Goal: Task Accomplishment & Management: Use online tool/utility

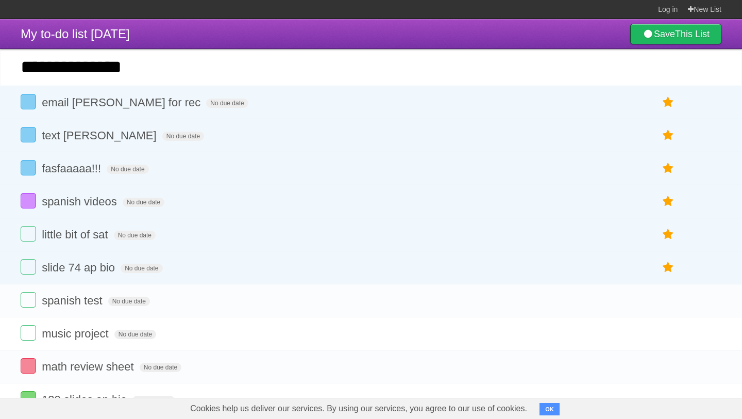
type input "**********"
click input "*********" at bounding box center [0, 0] width 0 height 0
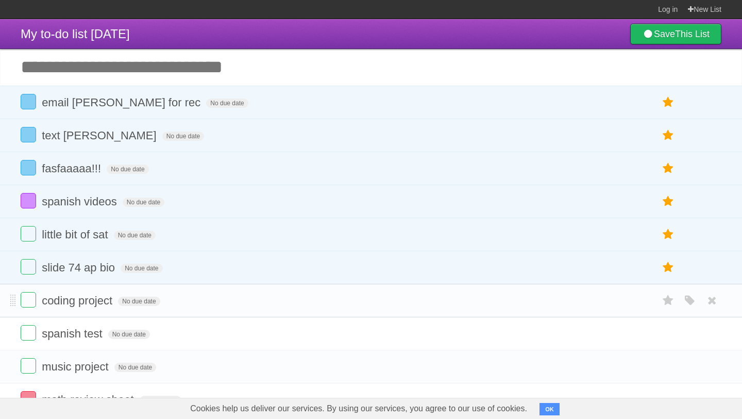
scroll to position [6, 0]
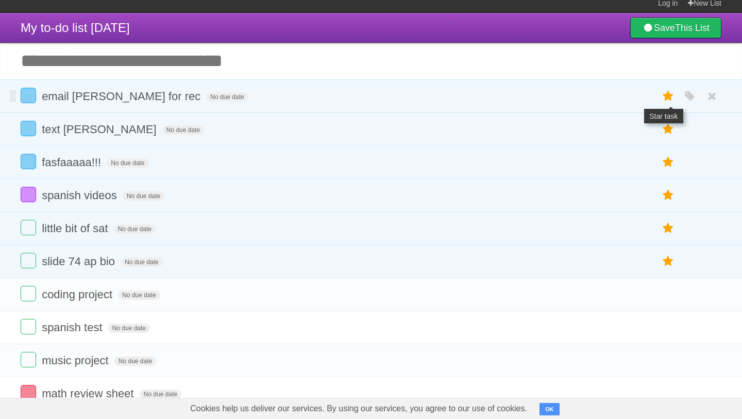
click at [668, 101] on icon at bounding box center [669, 96] width 14 height 17
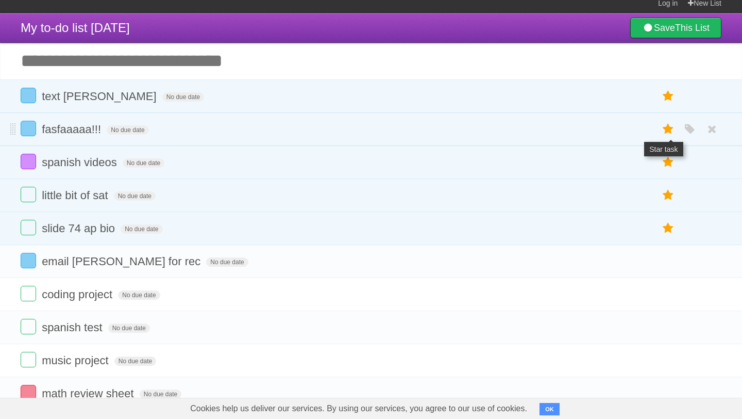
click at [667, 133] on icon at bounding box center [669, 129] width 14 height 17
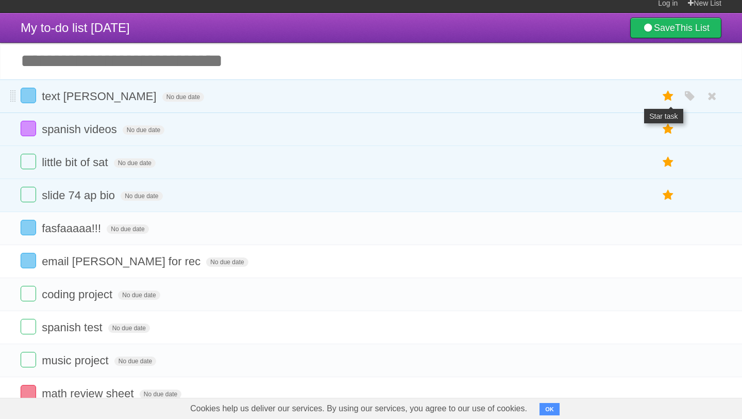
click at [669, 96] on icon at bounding box center [669, 96] width 14 height 17
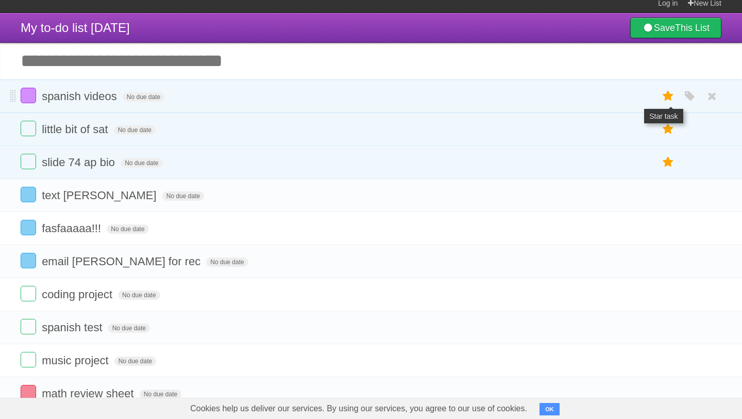
click at [669, 96] on icon at bounding box center [669, 96] width 14 height 17
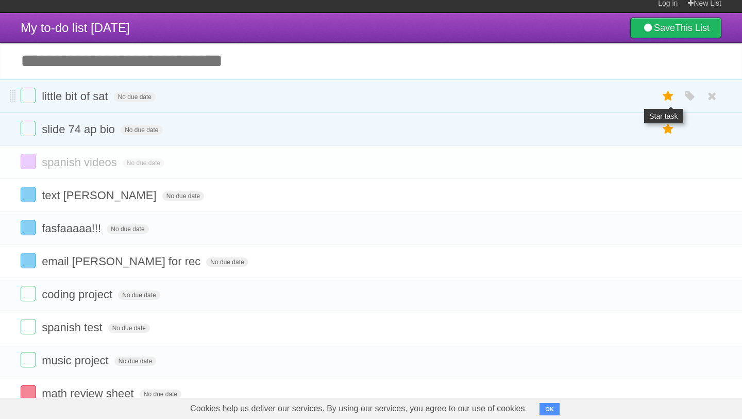
click at [668, 96] on icon at bounding box center [669, 96] width 14 height 17
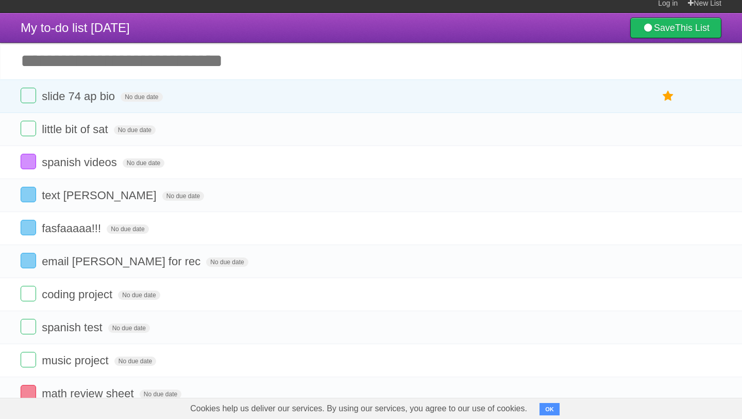
click at [668, 96] on icon at bounding box center [669, 96] width 14 height 17
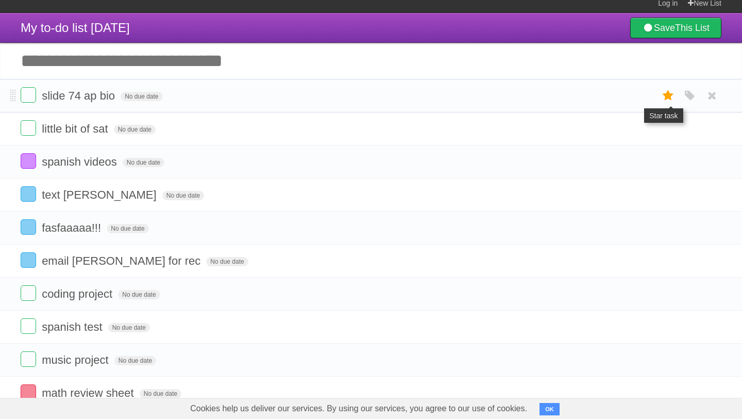
click at [669, 95] on icon at bounding box center [669, 95] width 14 height 17
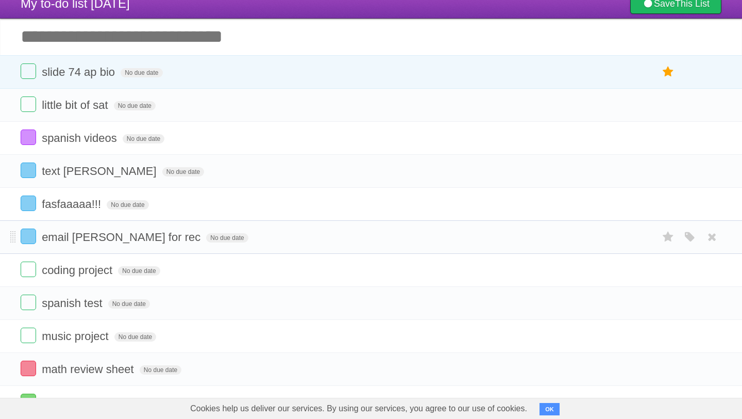
scroll to position [38, 0]
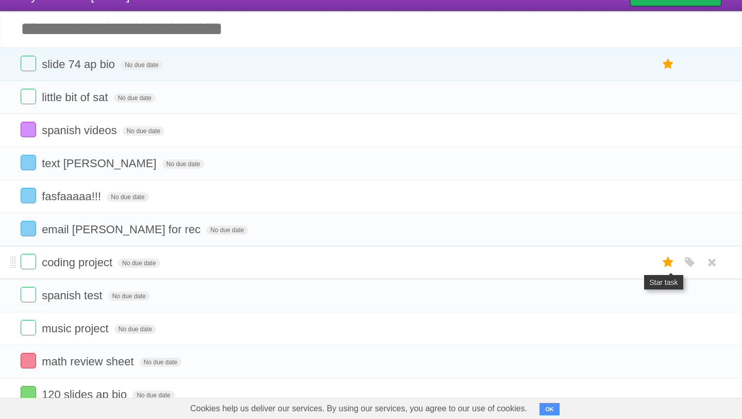
click at [665, 268] on icon at bounding box center [669, 262] width 14 height 17
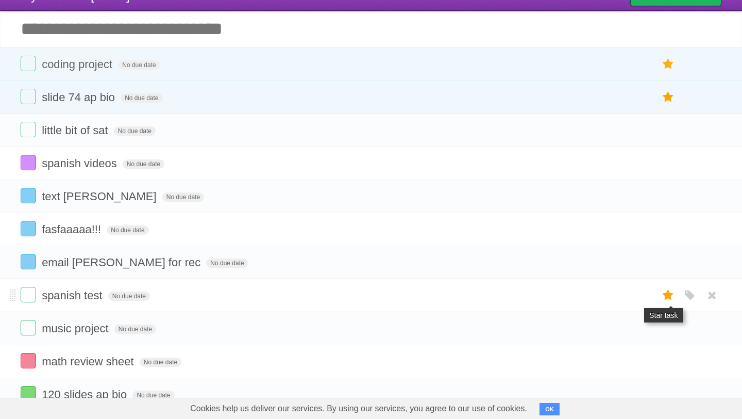
click at [666, 302] on icon at bounding box center [669, 295] width 14 height 17
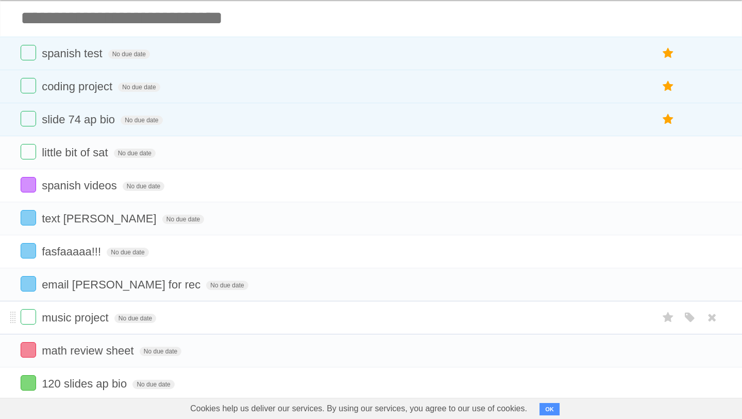
scroll to position [53, 0]
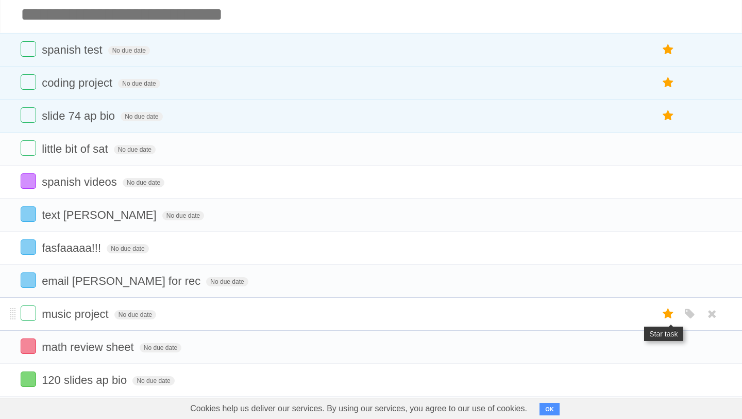
click at [667, 320] on icon at bounding box center [669, 313] width 14 height 17
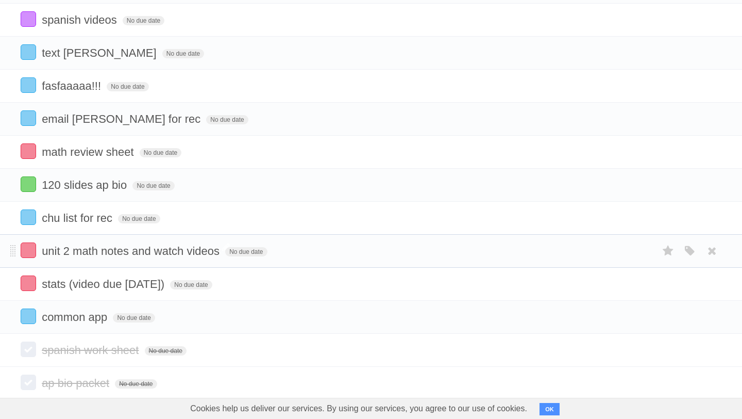
scroll to position [258, 0]
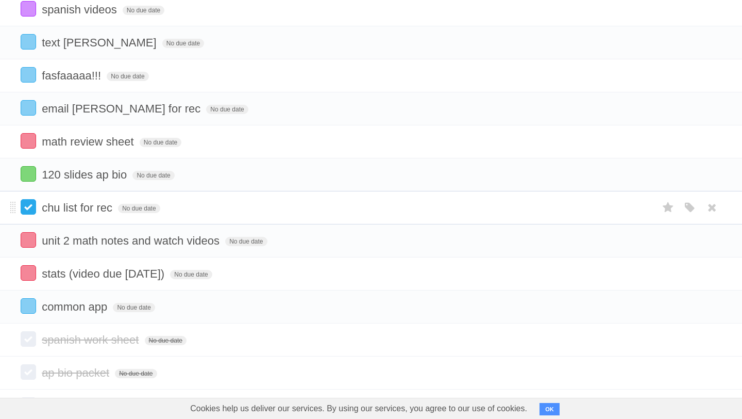
click at [33, 214] on label at bounding box center [28, 206] width 15 height 15
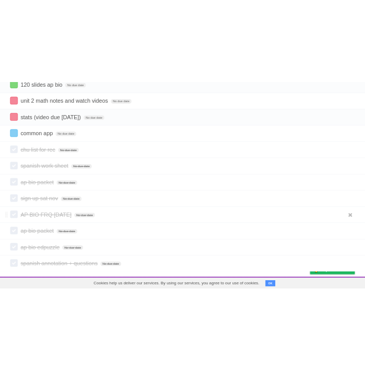
scroll to position [0, 0]
